Goal: Task Accomplishment & Management: Manage account settings

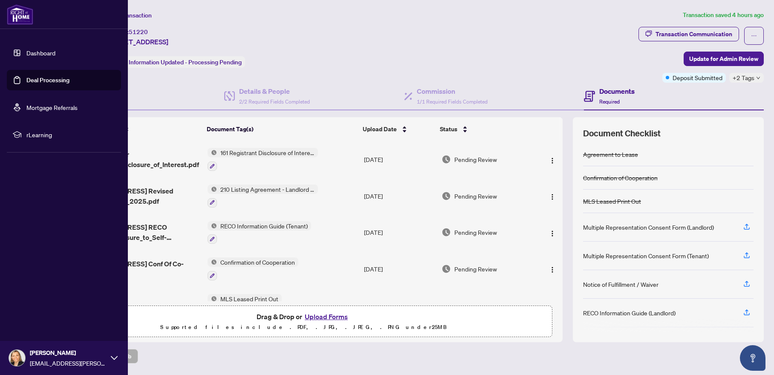
click at [39, 52] on link "Dashboard" at bounding box center [40, 53] width 29 height 8
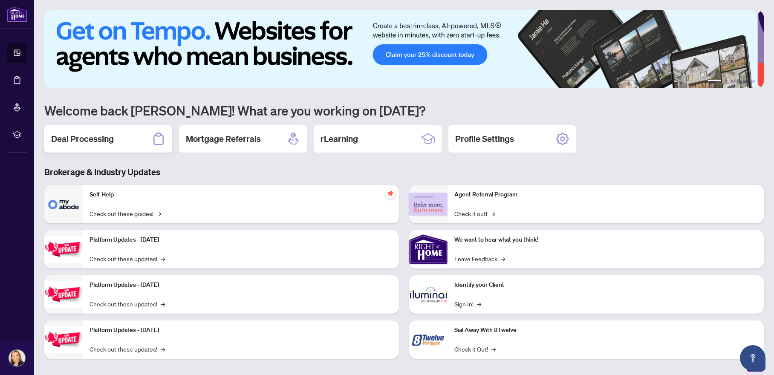
click at [79, 138] on h2 "Deal Processing" at bounding box center [82, 139] width 63 height 12
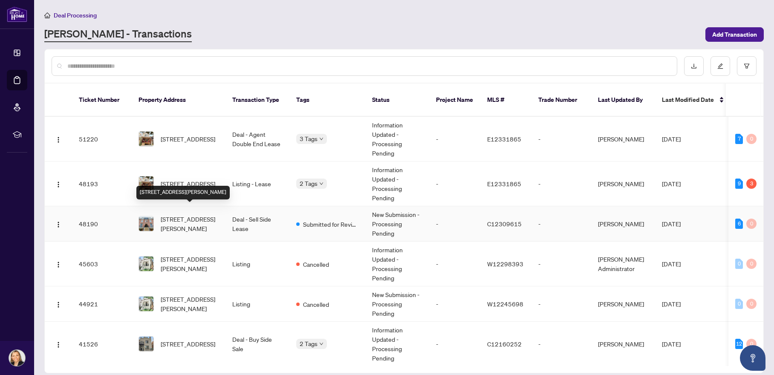
click at [190, 214] on span "[STREET_ADDRESS][PERSON_NAME]" at bounding box center [190, 223] width 58 height 19
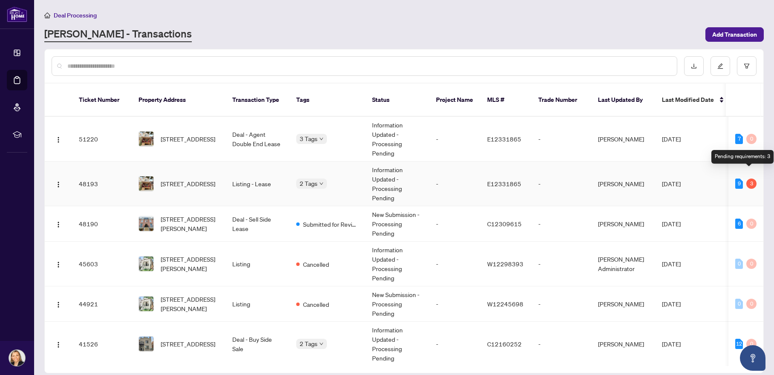
click at [748, 179] on div "3" at bounding box center [751, 184] width 10 height 10
click at [747, 179] on div "3" at bounding box center [751, 184] width 10 height 10
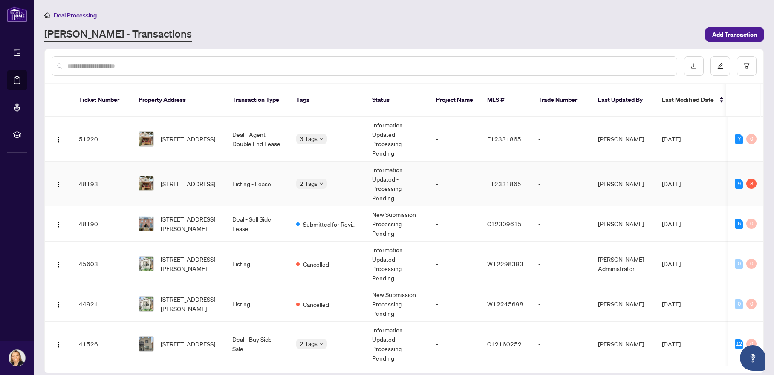
click at [741, 189] on td "9 3" at bounding box center [745, 184] width 35 height 45
click at [202, 179] on span "[STREET_ADDRESS]" at bounding box center [188, 183] width 55 height 9
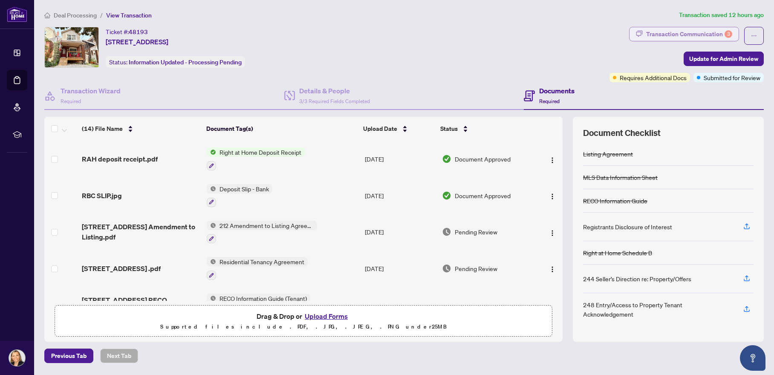
click at [676, 35] on div "Transaction Communication 3" at bounding box center [689, 34] width 86 height 14
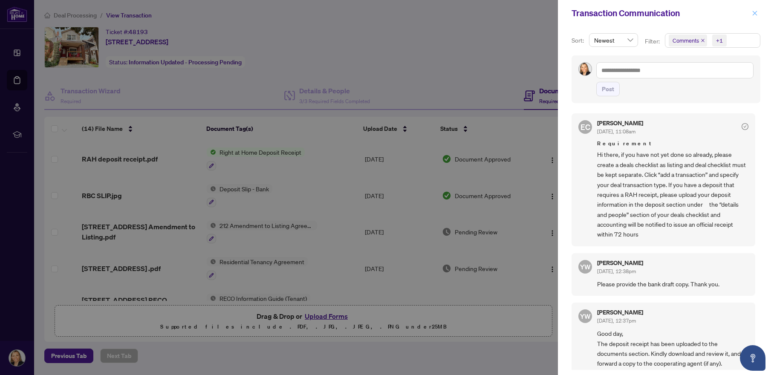
click at [757, 13] on icon "close" at bounding box center [755, 13] width 6 height 6
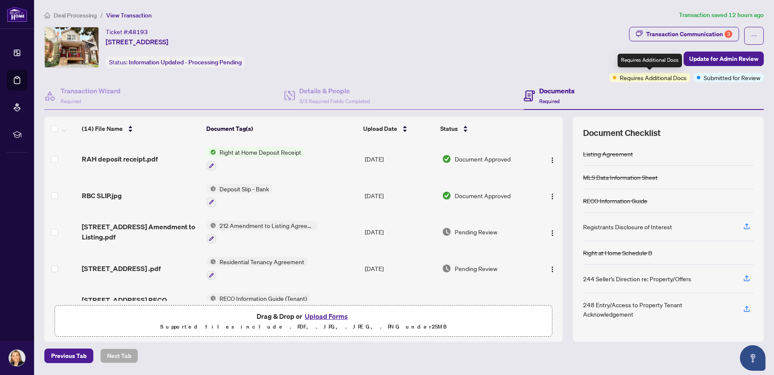
click at [652, 78] on span "Requires Additional Docs" at bounding box center [653, 77] width 67 height 9
click at [666, 37] on div "Transaction Communication 3" at bounding box center [689, 34] width 86 height 14
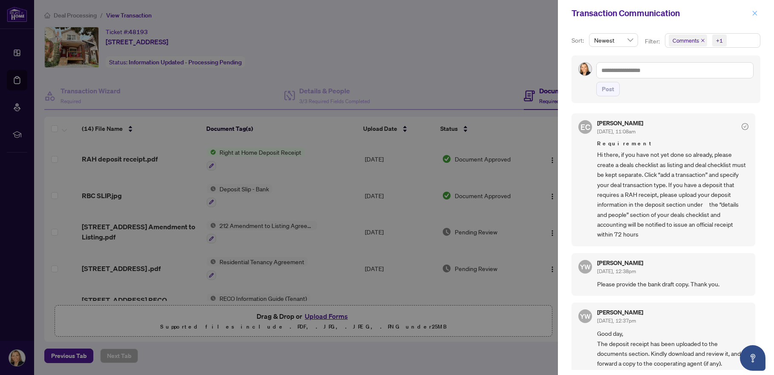
click at [755, 15] on icon "close" at bounding box center [755, 13] width 6 height 6
